Goal: Task Accomplishment & Management: Manage account settings

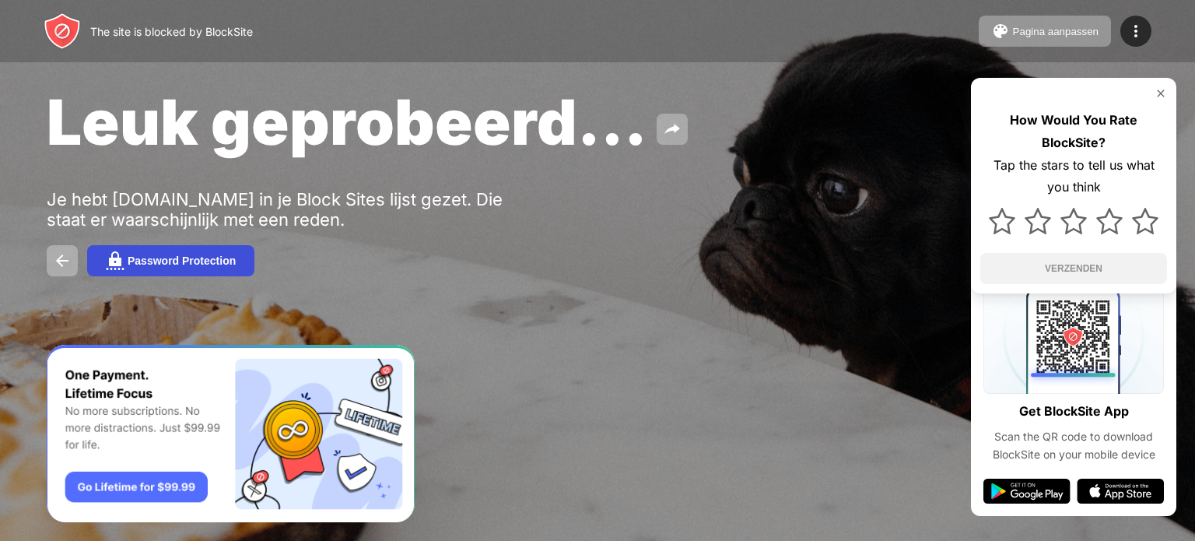
click at [178, 273] on button "Password Protection" at bounding box center [170, 260] width 167 height 31
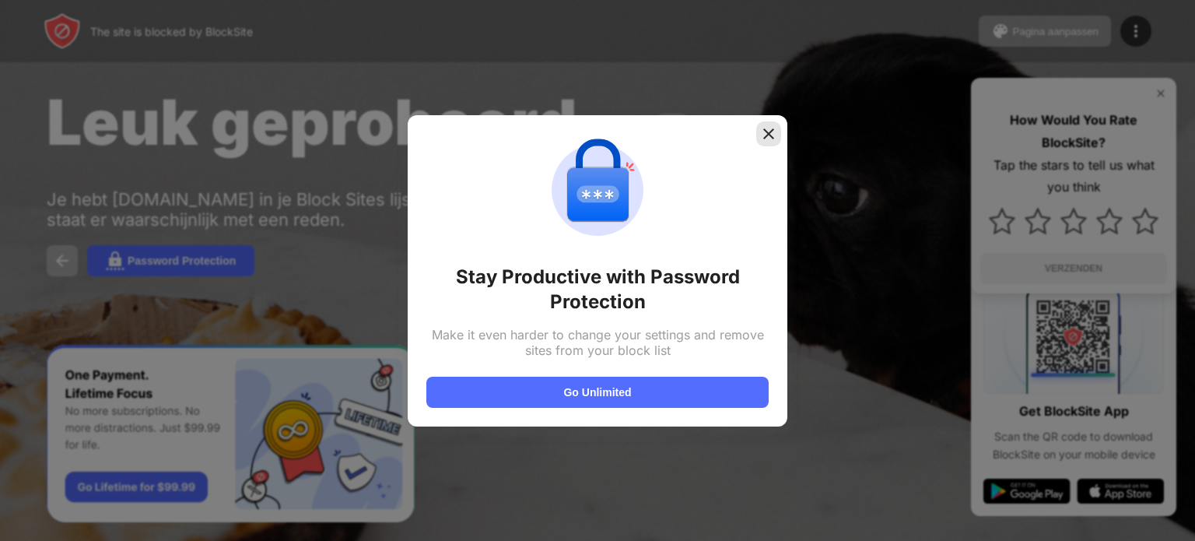
click at [766, 130] on img at bounding box center [769, 134] width 16 height 16
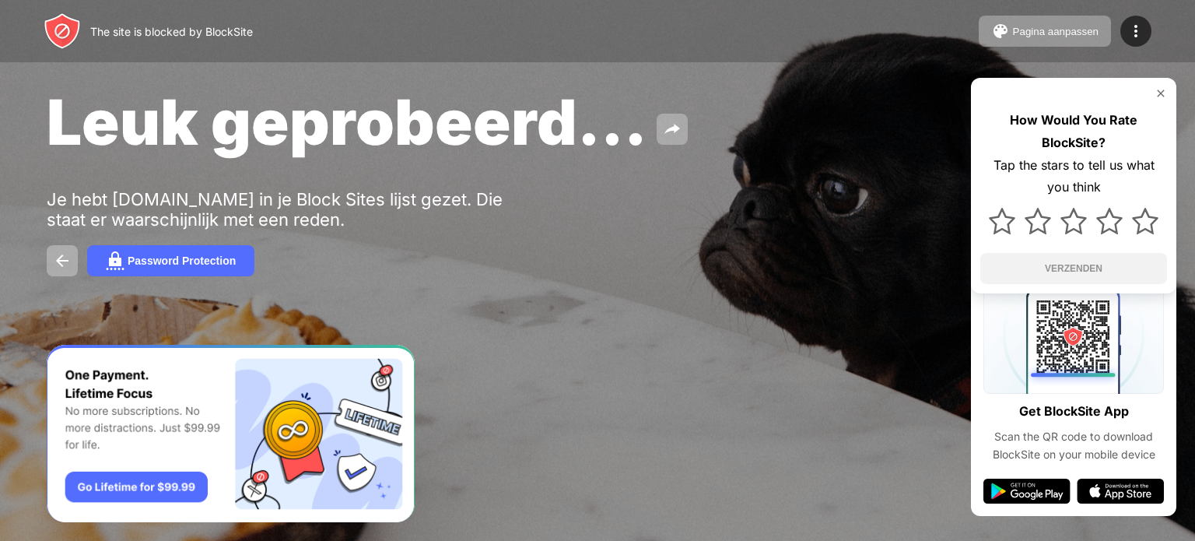
click at [1158, 95] on img at bounding box center [1161, 93] width 12 height 12
